Goal: Find contact information: Find contact information

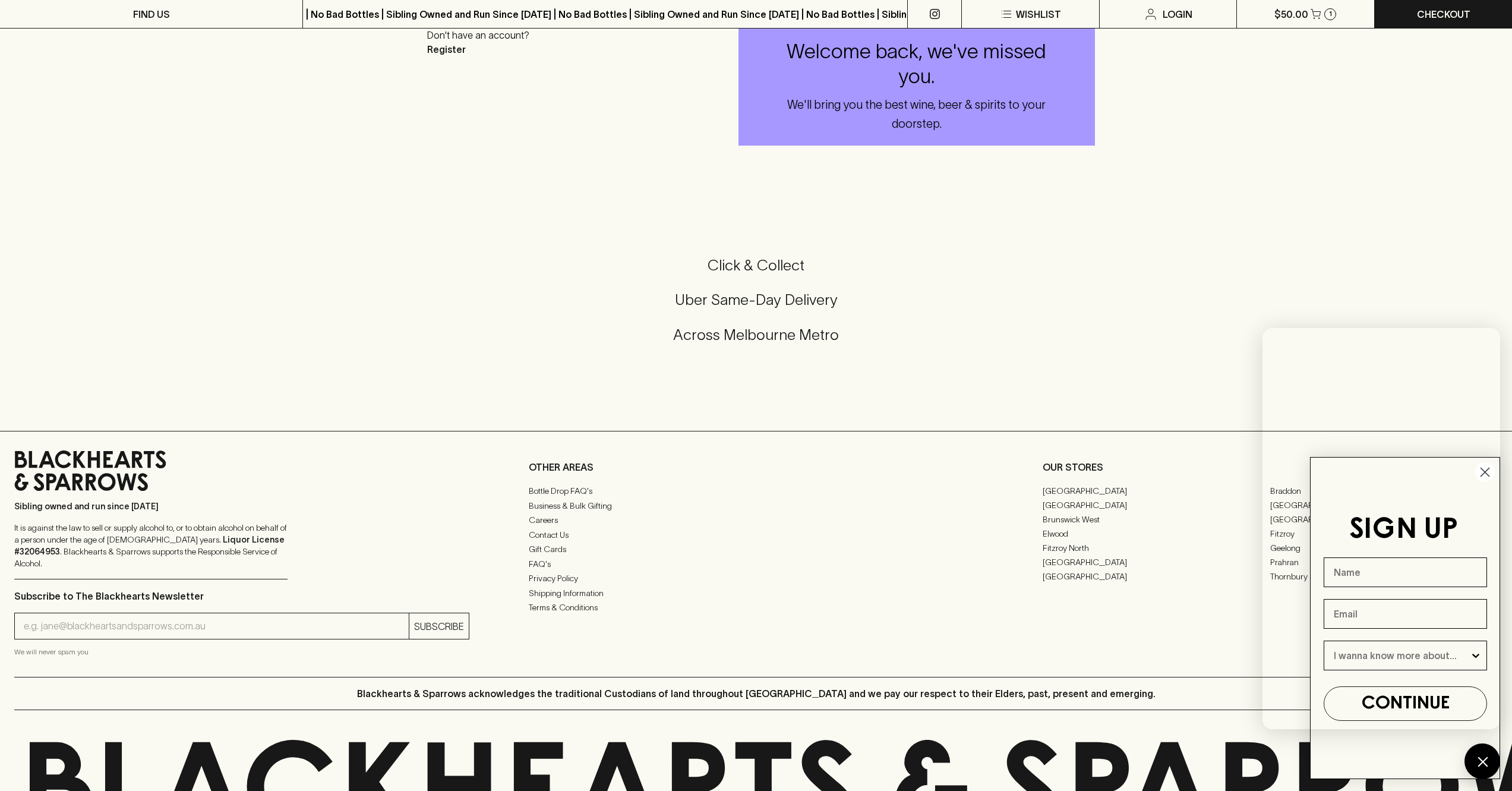
scroll to position [323, 0]
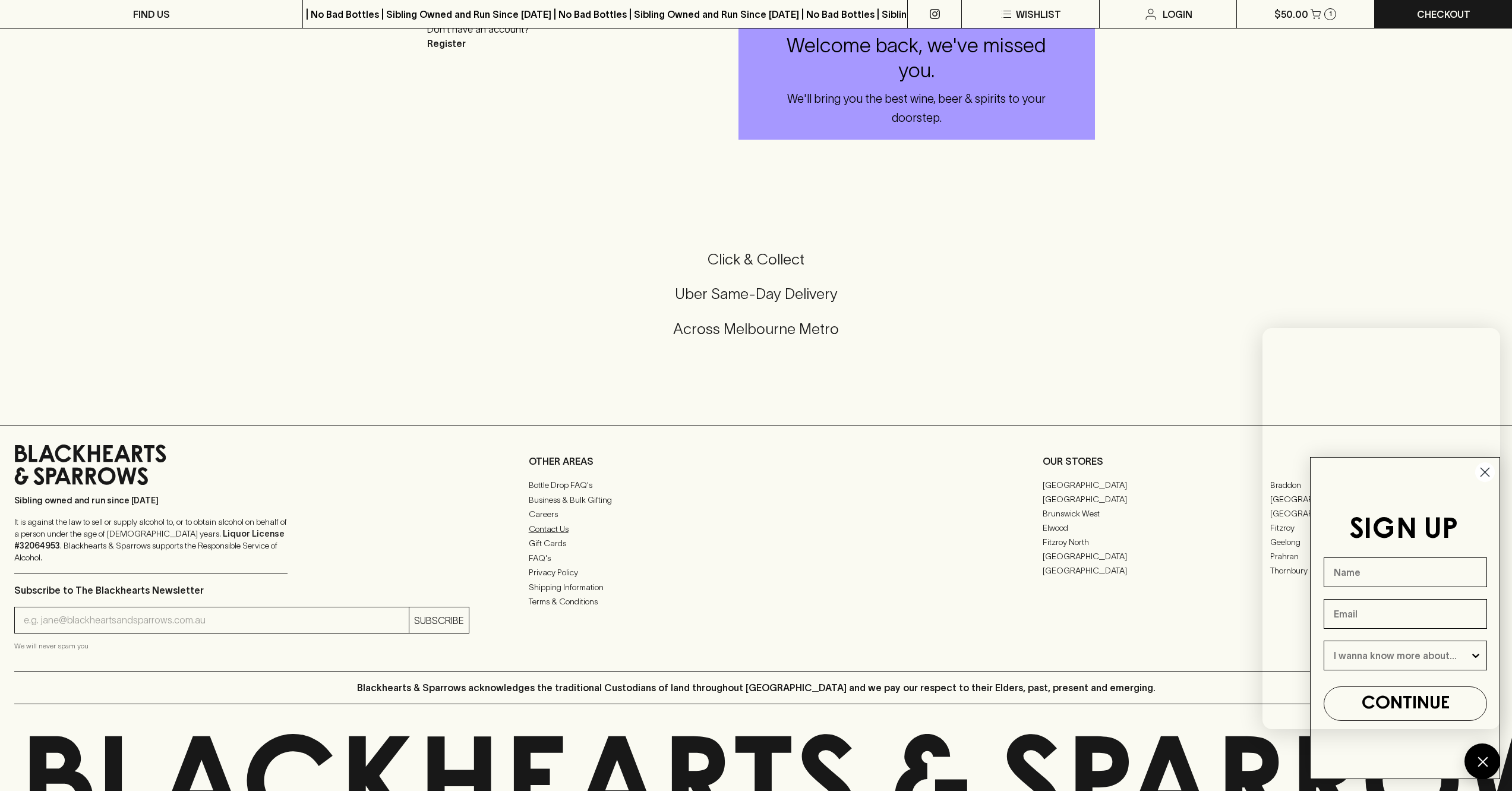
click at [555, 534] on link "Contact Us" at bounding box center [756, 529] width 455 height 14
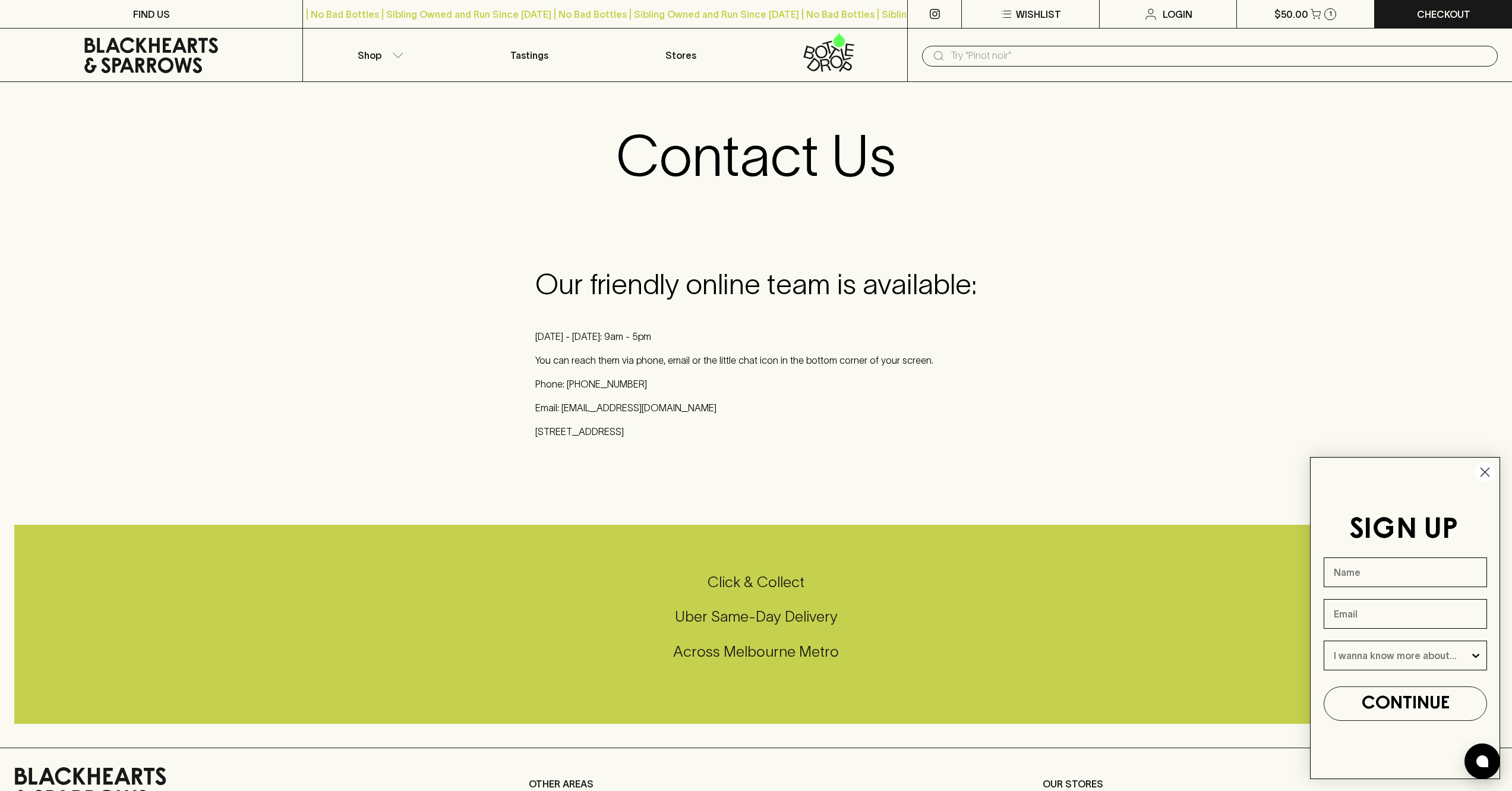
drag, startPoint x: 661, startPoint y: 409, endPoint x: 702, endPoint y: 408, distance: 41.0
click at [661, 409] on p "Email: [EMAIL_ADDRESS][DOMAIN_NAME]" at bounding box center [756, 407] width 442 height 14
drag, startPoint x: 562, startPoint y: 408, endPoint x: 682, endPoint y: 413, distance: 120.1
click at [682, 413] on p "Email: [EMAIL_ADDRESS][DOMAIN_NAME]" at bounding box center [756, 407] width 442 height 14
copy p "[EMAIL_ADDRESS][DOMAIN_NAME]"
